Goal: Task Accomplishment & Management: Manage account settings

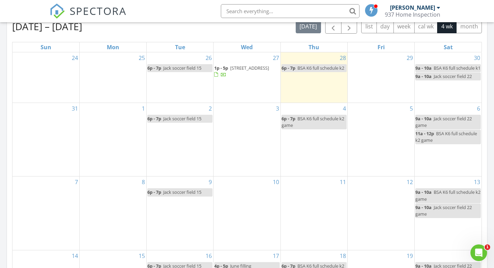
scroll to position [277, 0]
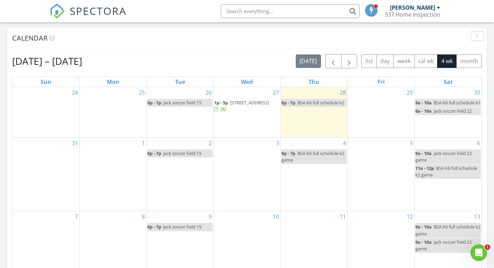
click at [237, 103] on span "1600 Middlefield Ct, Dayton 45414" at bounding box center [249, 102] width 39 height 6
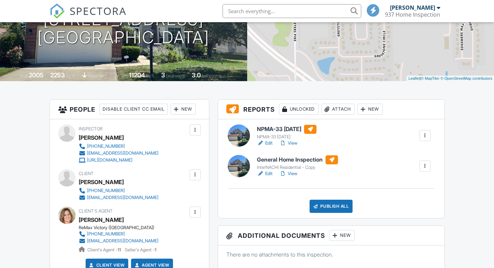
scroll to position [104, 0]
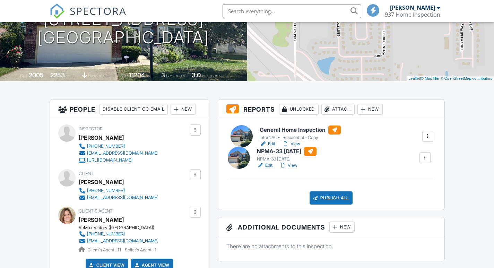
drag, startPoint x: 289, startPoint y: 162, endPoint x: 290, endPoint y: 147, distance: 15.0
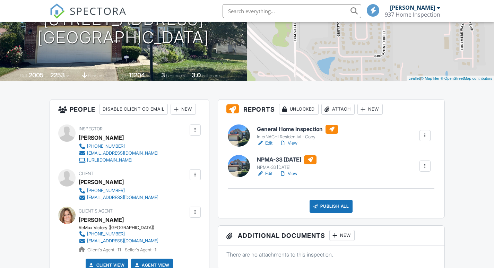
click at [270, 172] on link "Edit" at bounding box center [265, 173] width 16 height 7
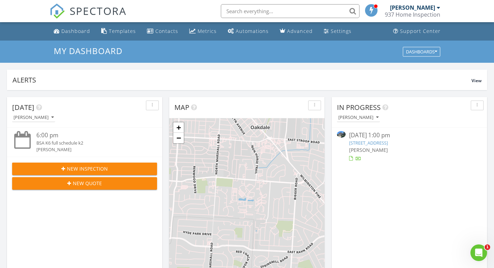
click at [388, 143] on link "1600 Middlefield Ct, Dayton, OH 45414" at bounding box center [368, 143] width 39 height 6
